Goal: Task Accomplishment & Management: Manage account settings

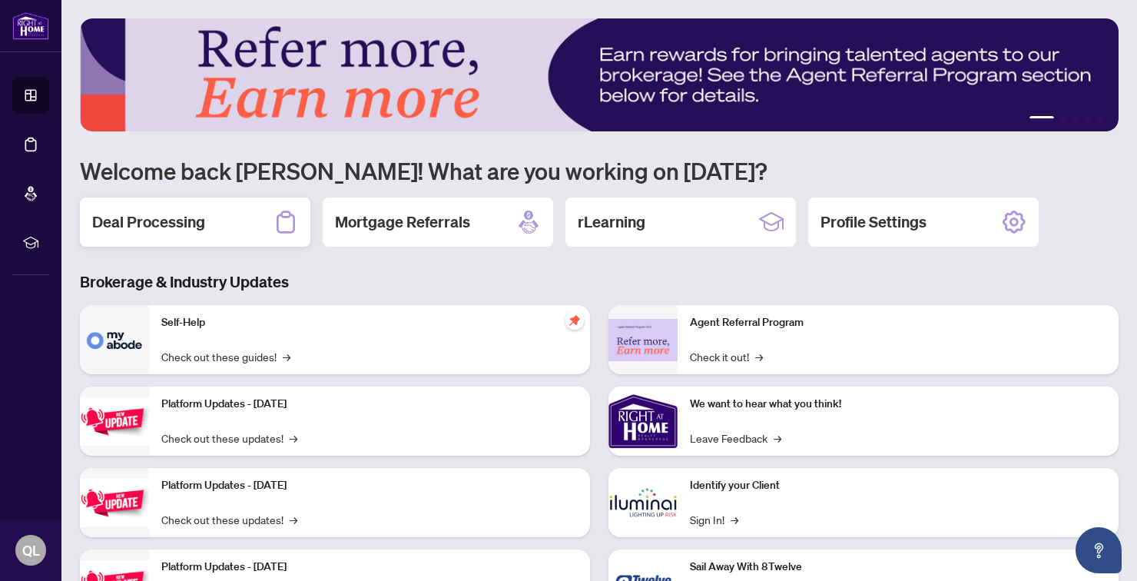
click at [178, 230] on h2 "Deal Processing" at bounding box center [148, 222] width 113 height 22
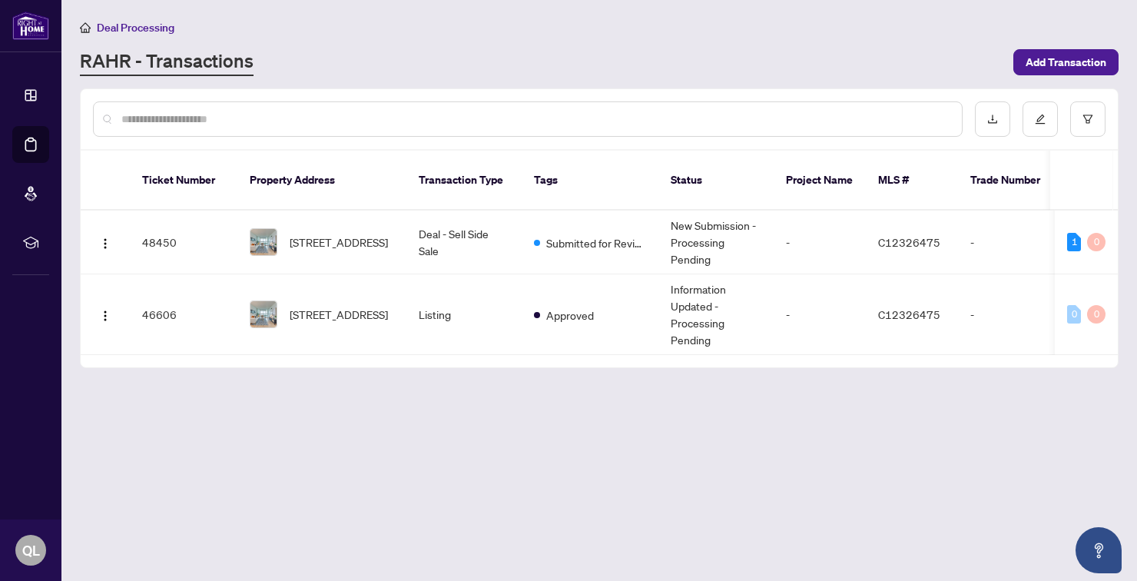
click at [1075, 233] on div "1" at bounding box center [1074, 242] width 14 height 18
click at [1084, 200] on div "Documents to be validated: 1" at bounding box center [1071, 193] width 131 height 25
click at [1077, 233] on div "1" at bounding box center [1074, 242] width 14 height 18
click at [191, 235] on td "48450" at bounding box center [184, 243] width 108 height 64
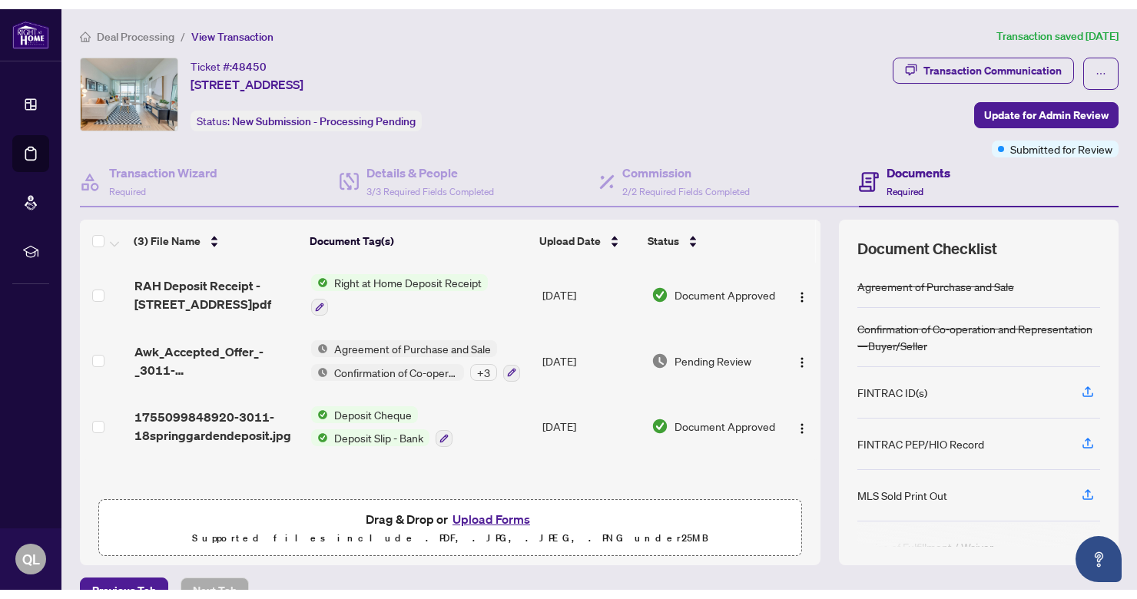
scroll to position [11, 0]
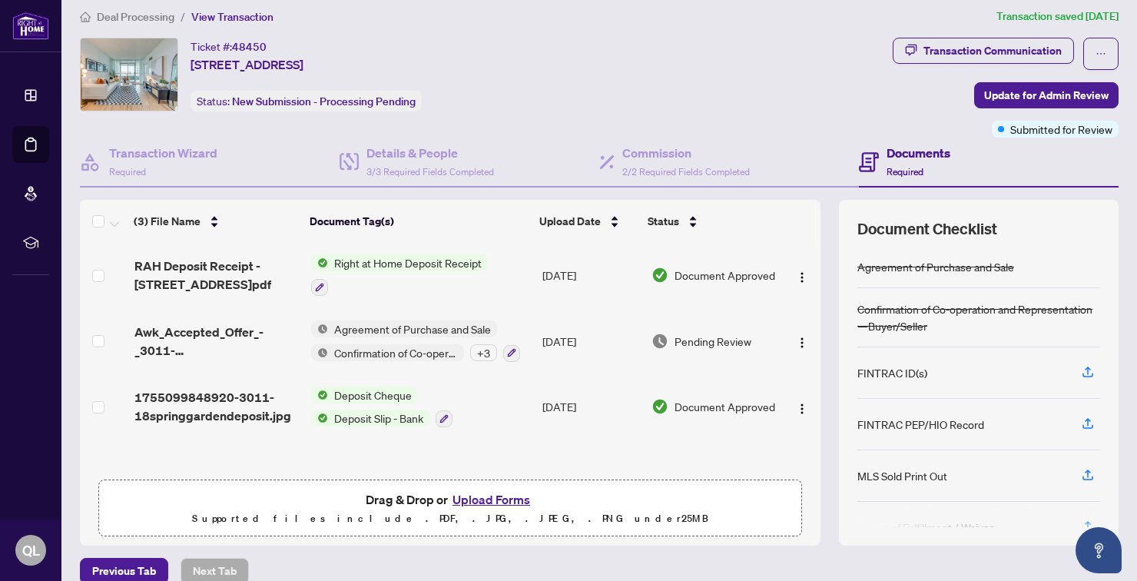
click at [472, 496] on button "Upload Forms" at bounding box center [491, 499] width 87 height 20
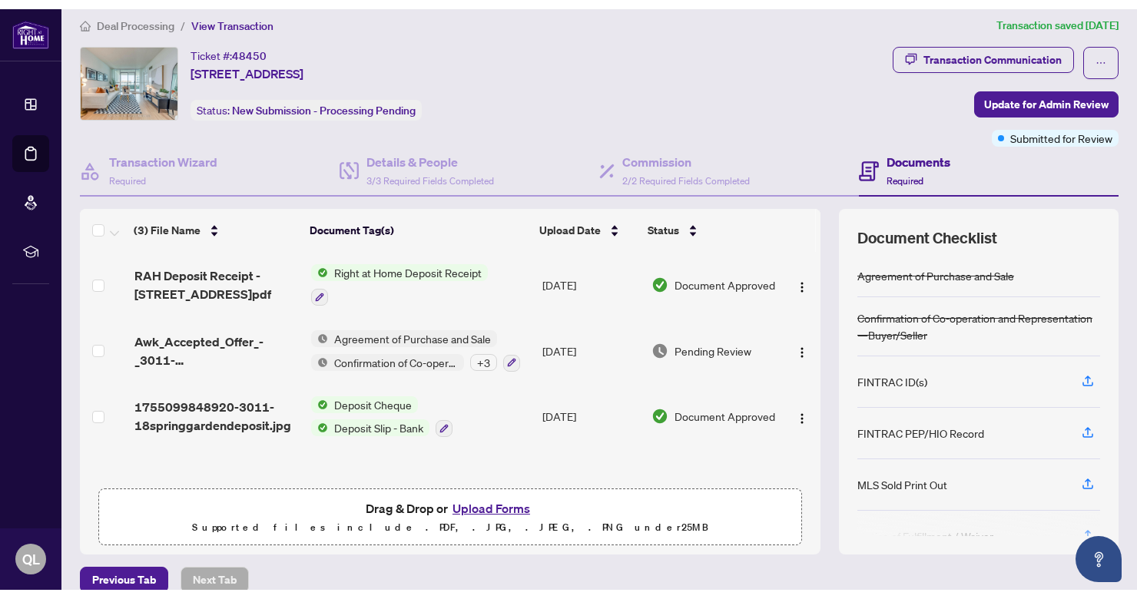
scroll to position [1, 0]
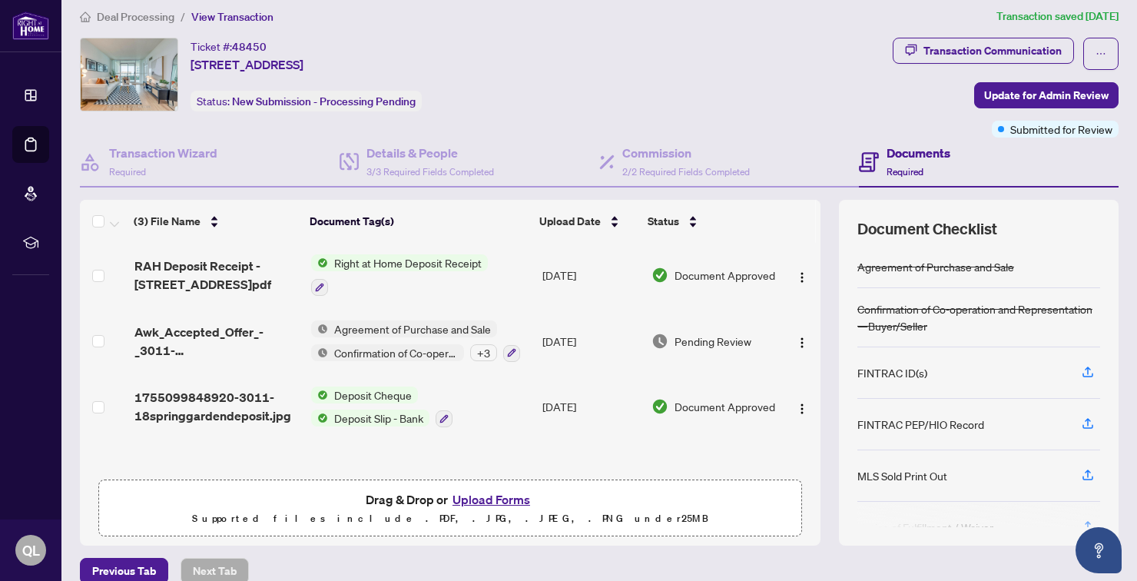
click at [496, 496] on button "Upload Forms" at bounding box center [491, 499] width 87 height 20
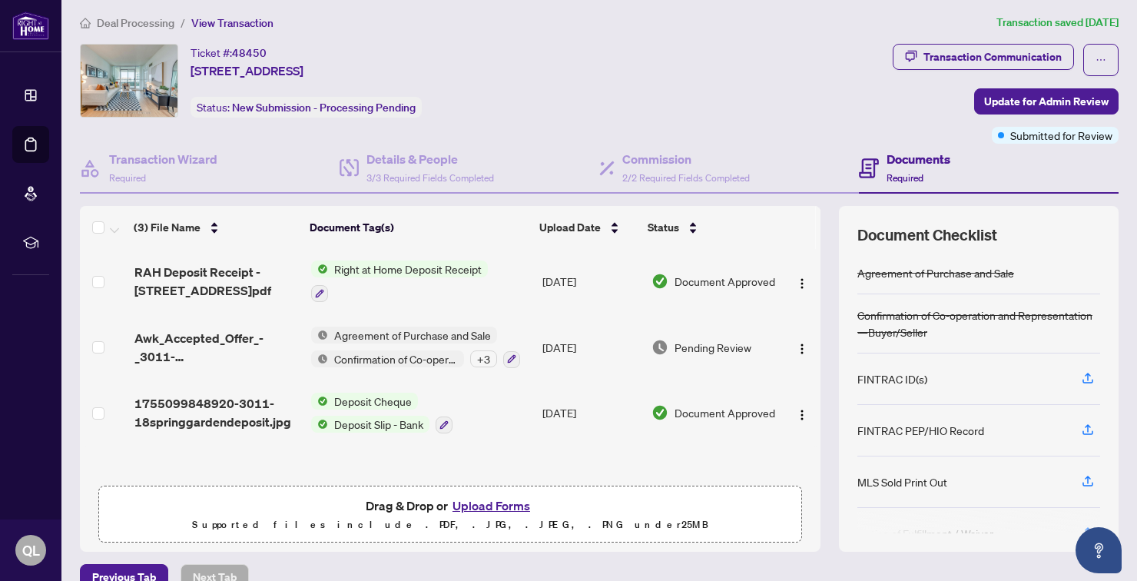
scroll to position [0, 0]
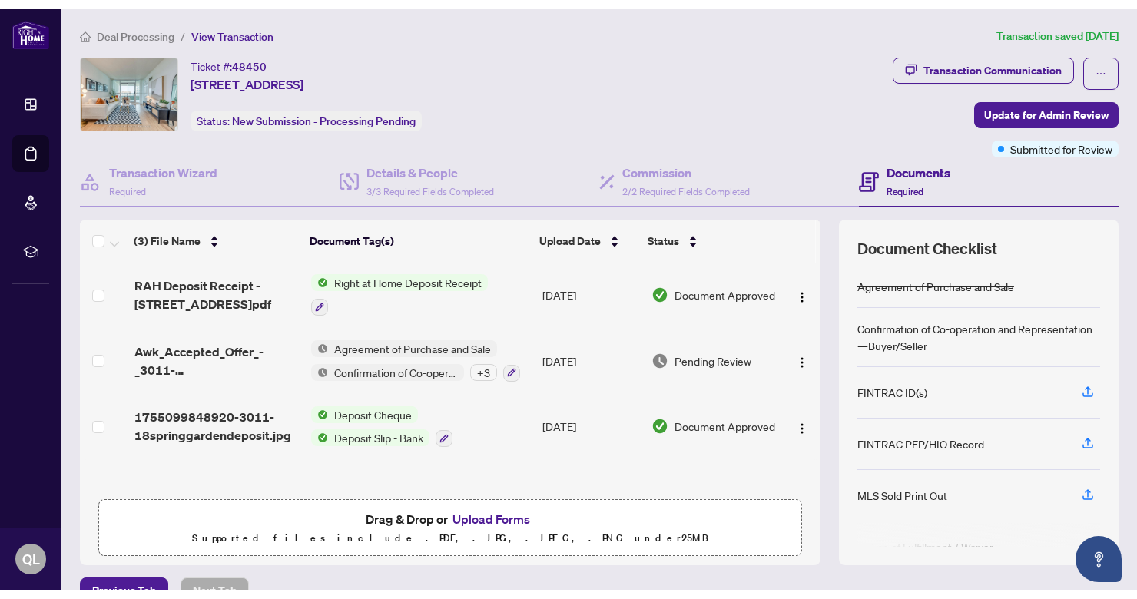
scroll to position [11, 0]
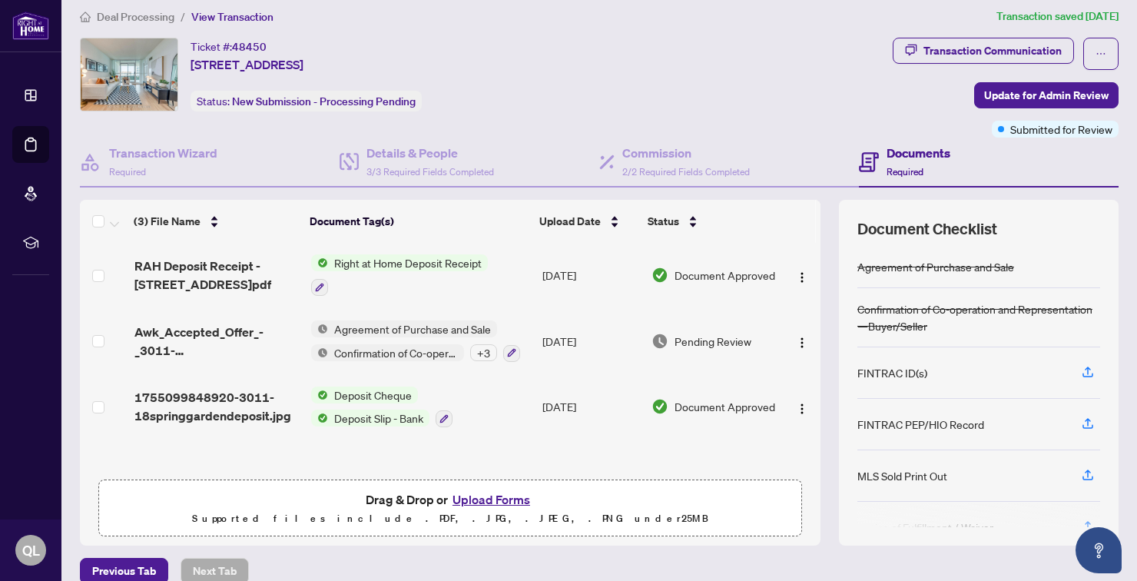
click at [500, 504] on button "Upload Forms" at bounding box center [491, 499] width 87 height 20
click at [523, 500] on button "Upload Forms" at bounding box center [491, 499] width 87 height 20
